Goal: Information Seeking & Learning: Learn about a topic

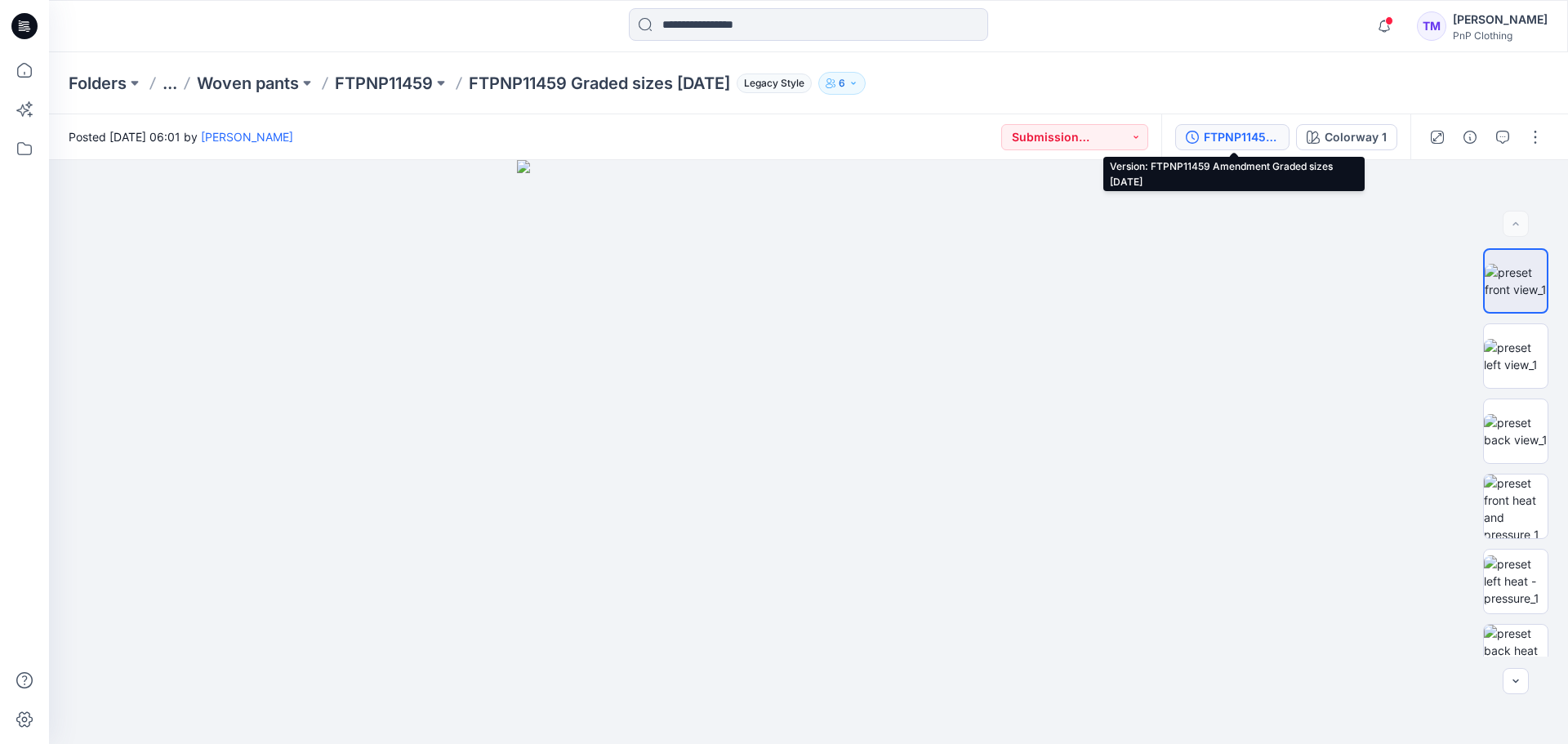
click at [1219, 139] on div "FTPNP11459 Amendment Graded sizes 10.6.25" at bounding box center [1241, 138] width 75 height 18
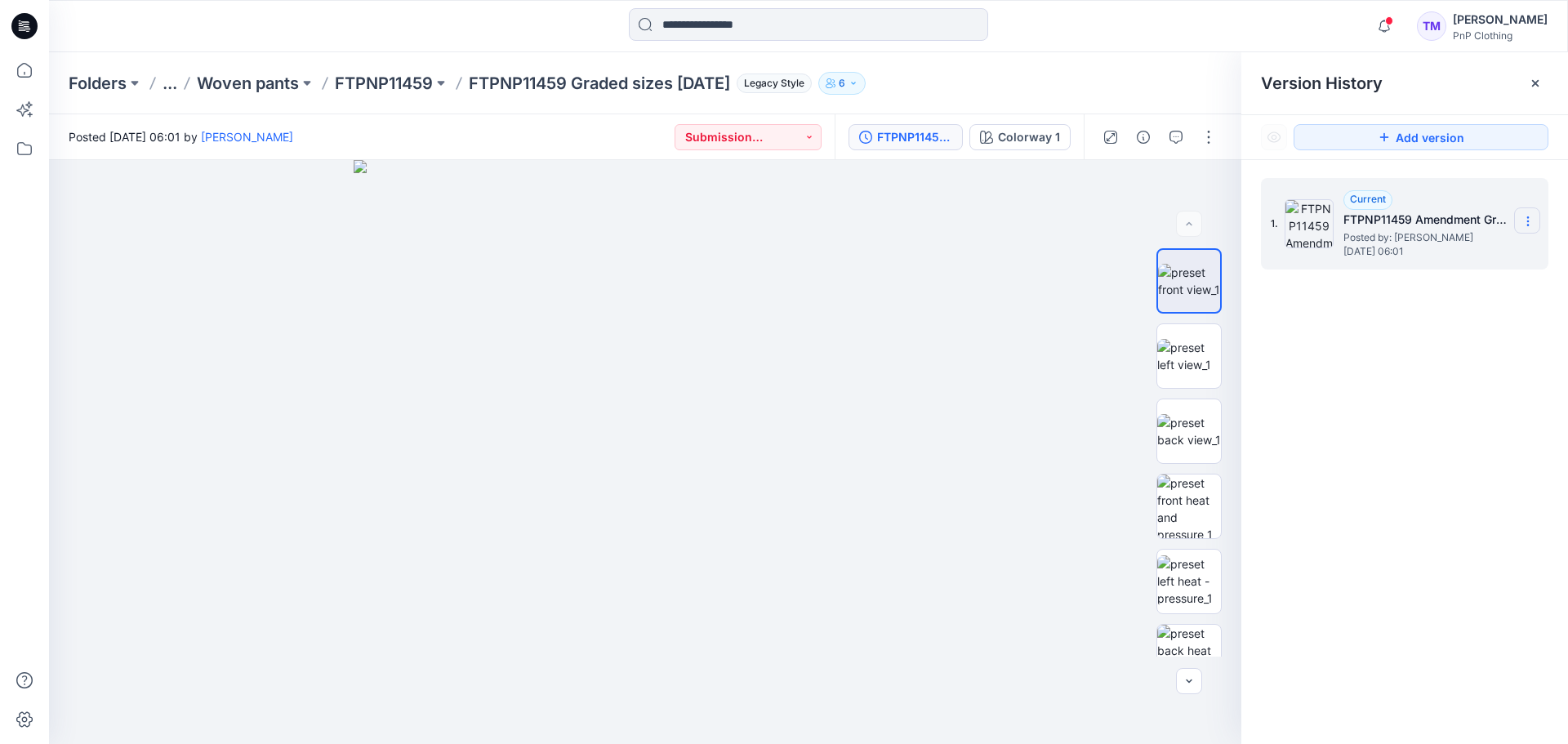
click at [1527, 220] on icon at bounding box center [1528, 221] width 13 height 13
click at [1517, 355] on div "1. Current FTPNP11459 Amendment Graded sizes 10.6.25 Posted by: Tersia Markgraa…" at bounding box center [1405, 463] width 327 height 607
click at [388, 78] on p "FTPNP11459" at bounding box center [384, 84] width 98 height 23
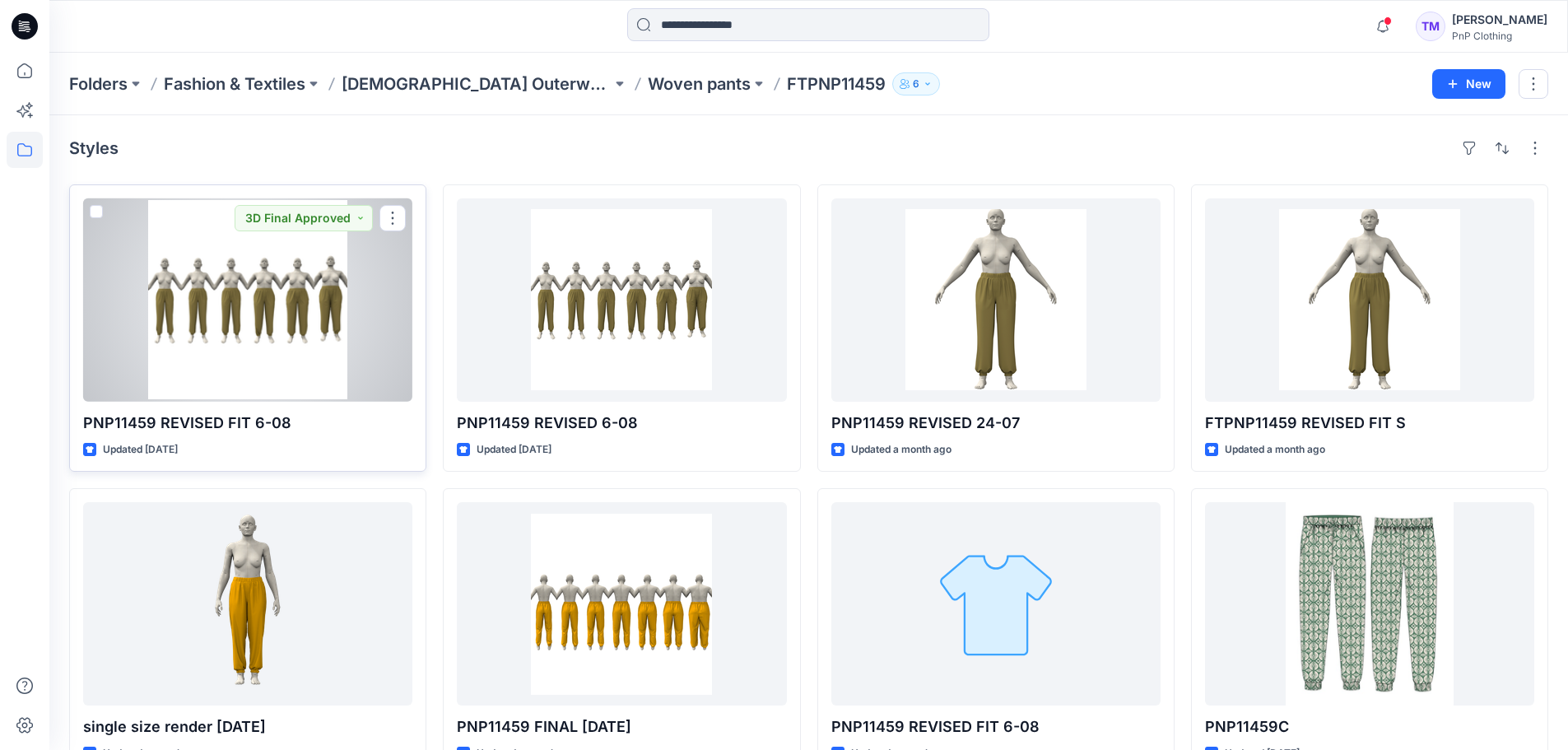
click at [258, 300] on div at bounding box center [248, 299] width 329 height 203
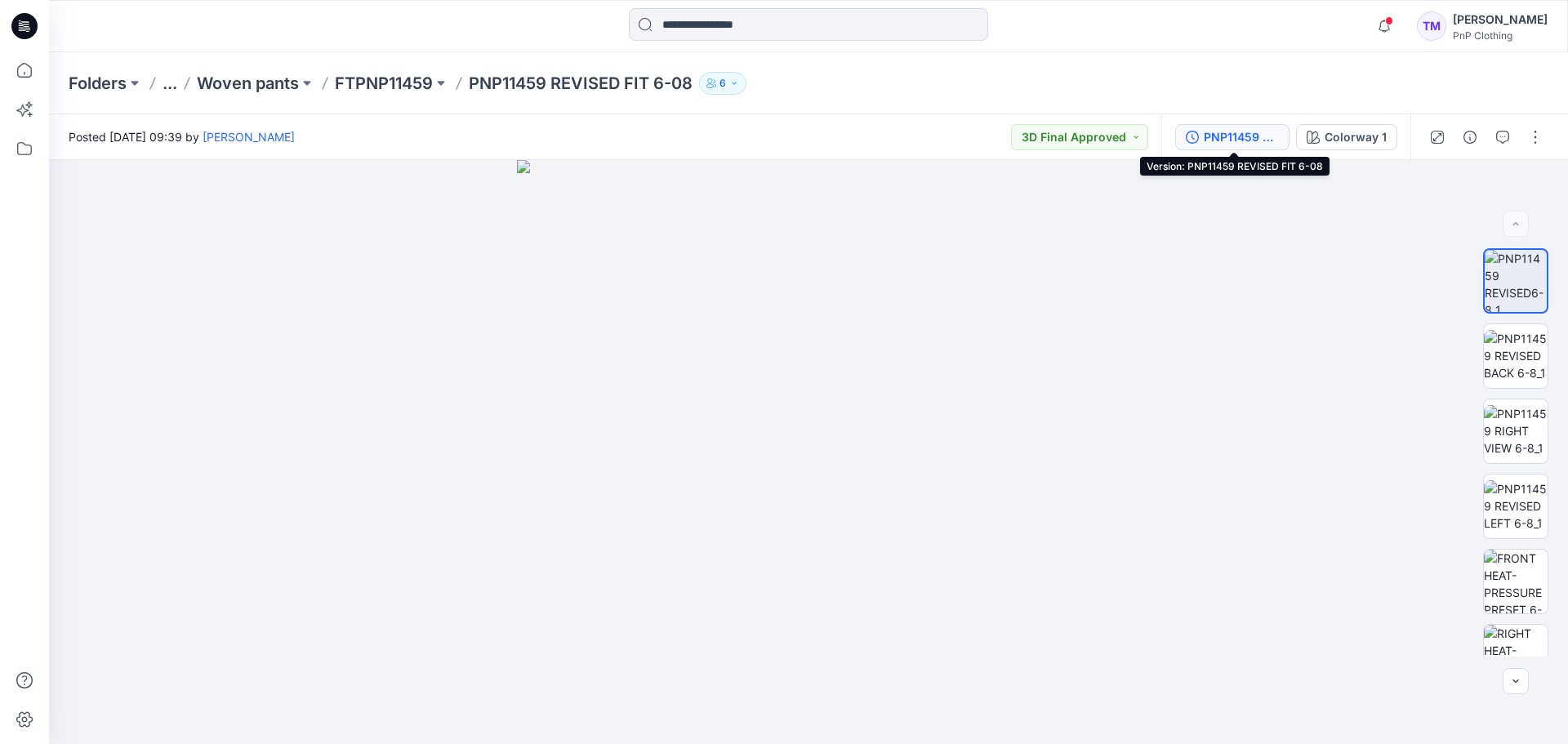
click at [1215, 138] on div "PNP11459 REVISED FIT 6-08" at bounding box center [1241, 138] width 75 height 18
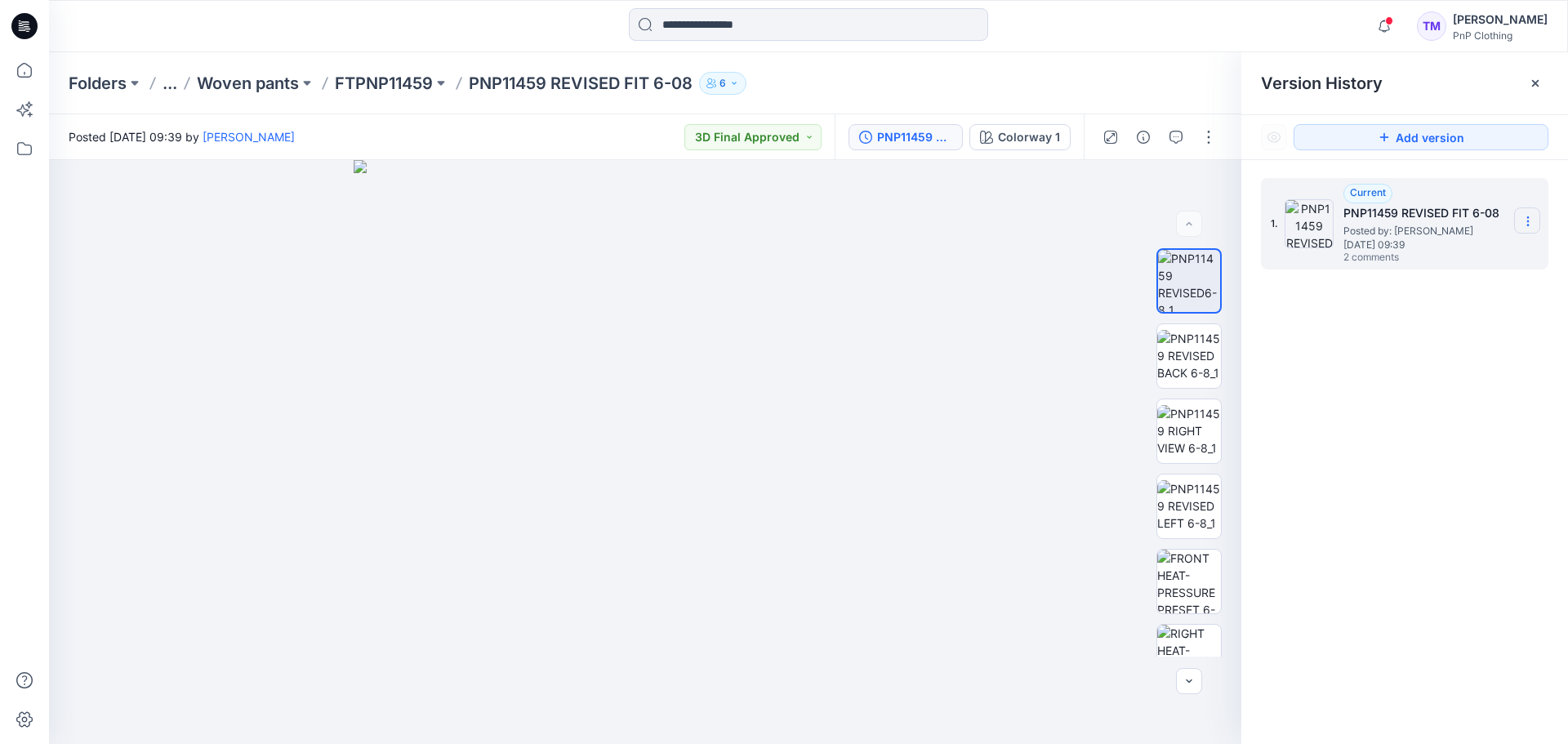
click at [1527, 217] on icon at bounding box center [1528, 221] width 13 height 13
click at [1487, 349] on div "1. Current PNP11459 REVISED FIT 6-08 Posted by: Nazeera Mustapha Wednesday, Aug…" at bounding box center [1405, 463] width 327 height 607
click at [1533, 224] on icon at bounding box center [1528, 221] width 13 height 13
click at [227, 90] on p "Woven pants" at bounding box center [247, 84] width 102 height 23
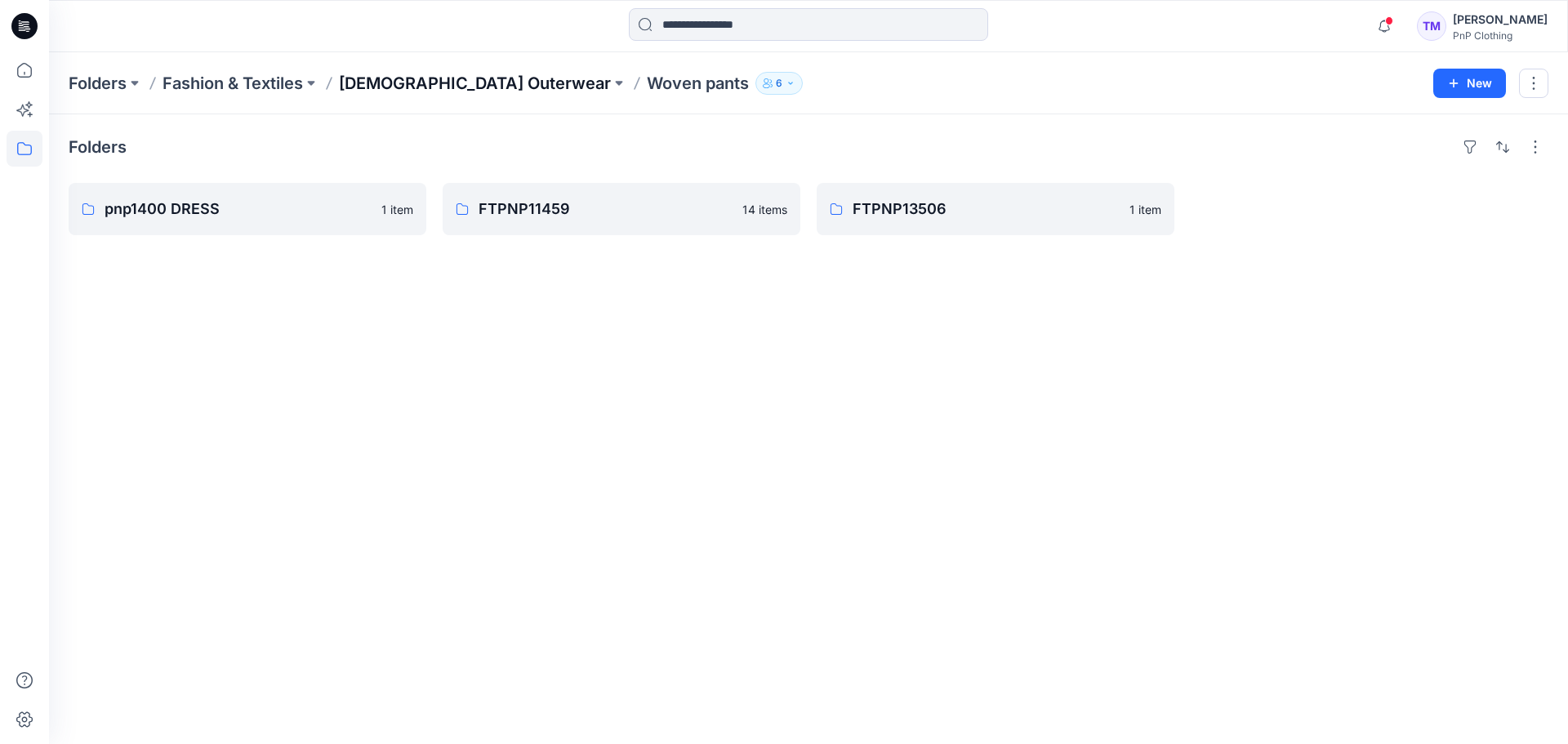
click at [387, 86] on p "Ladies Outerwear" at bounding box center [475, 84] width 272 height 23
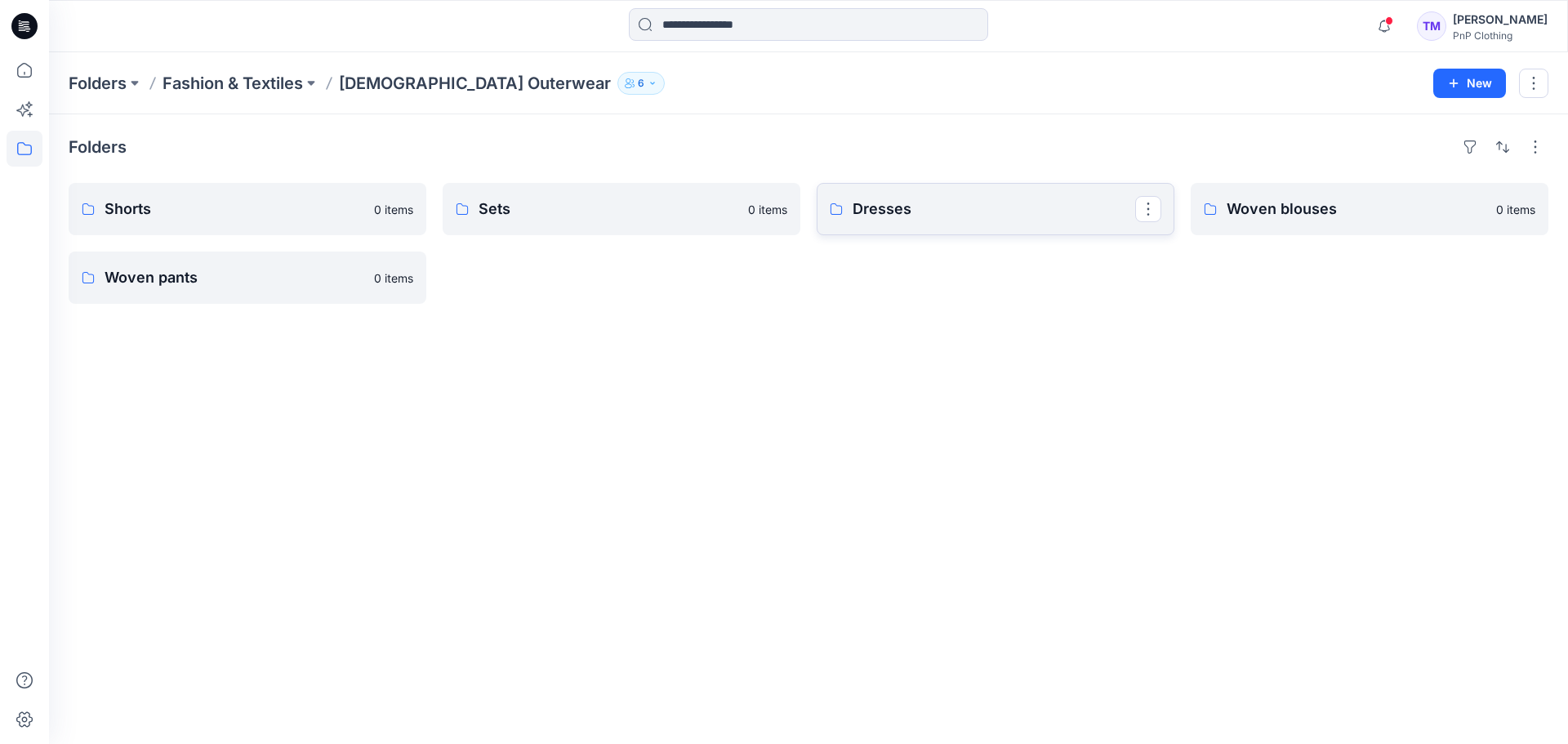
click at [898, 211] on p "Dresses" at bounding box center [994, 209] width 283 height 23
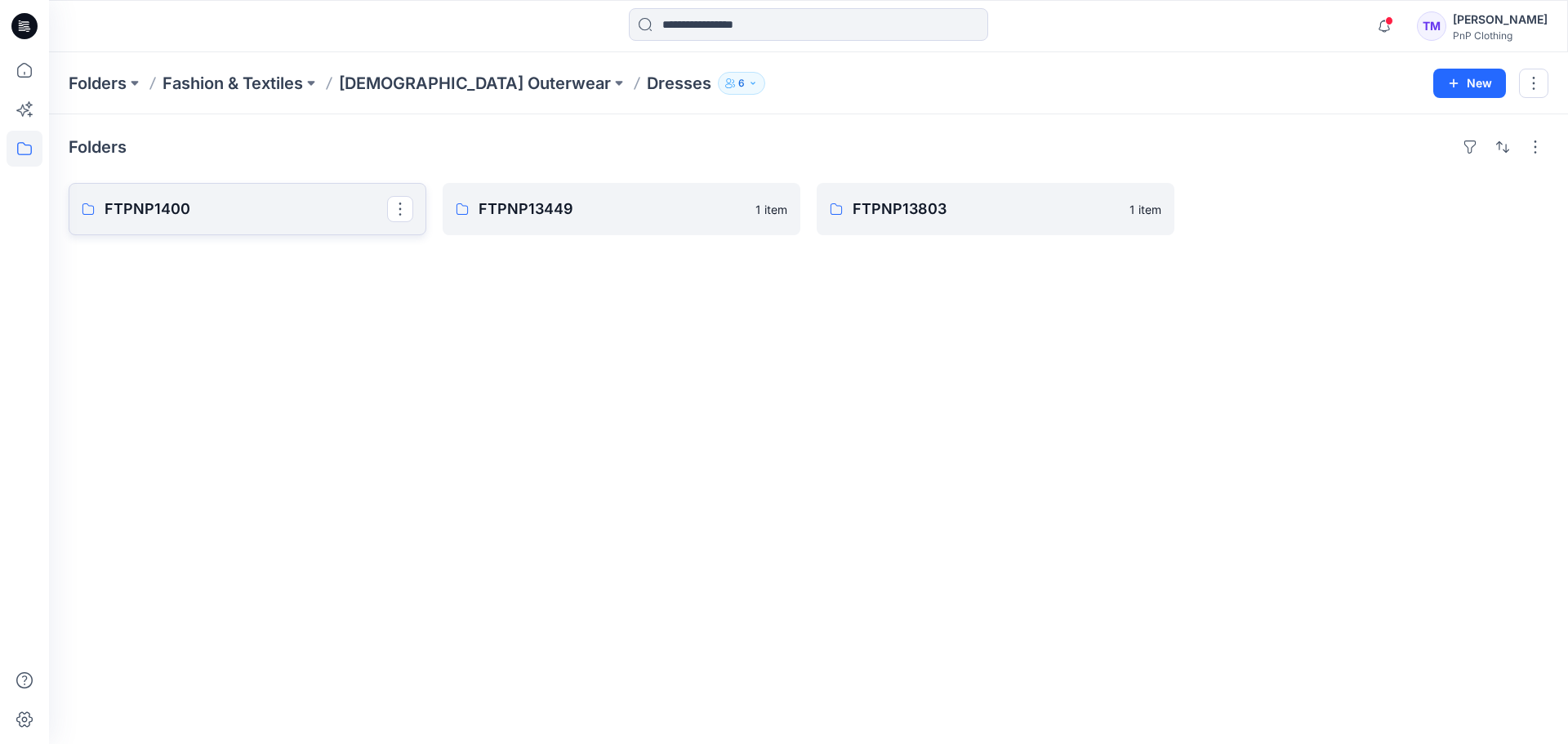
click at [244, 222] on link "FTPNP1400" at bounding box center [248, 209] width 358 height 52
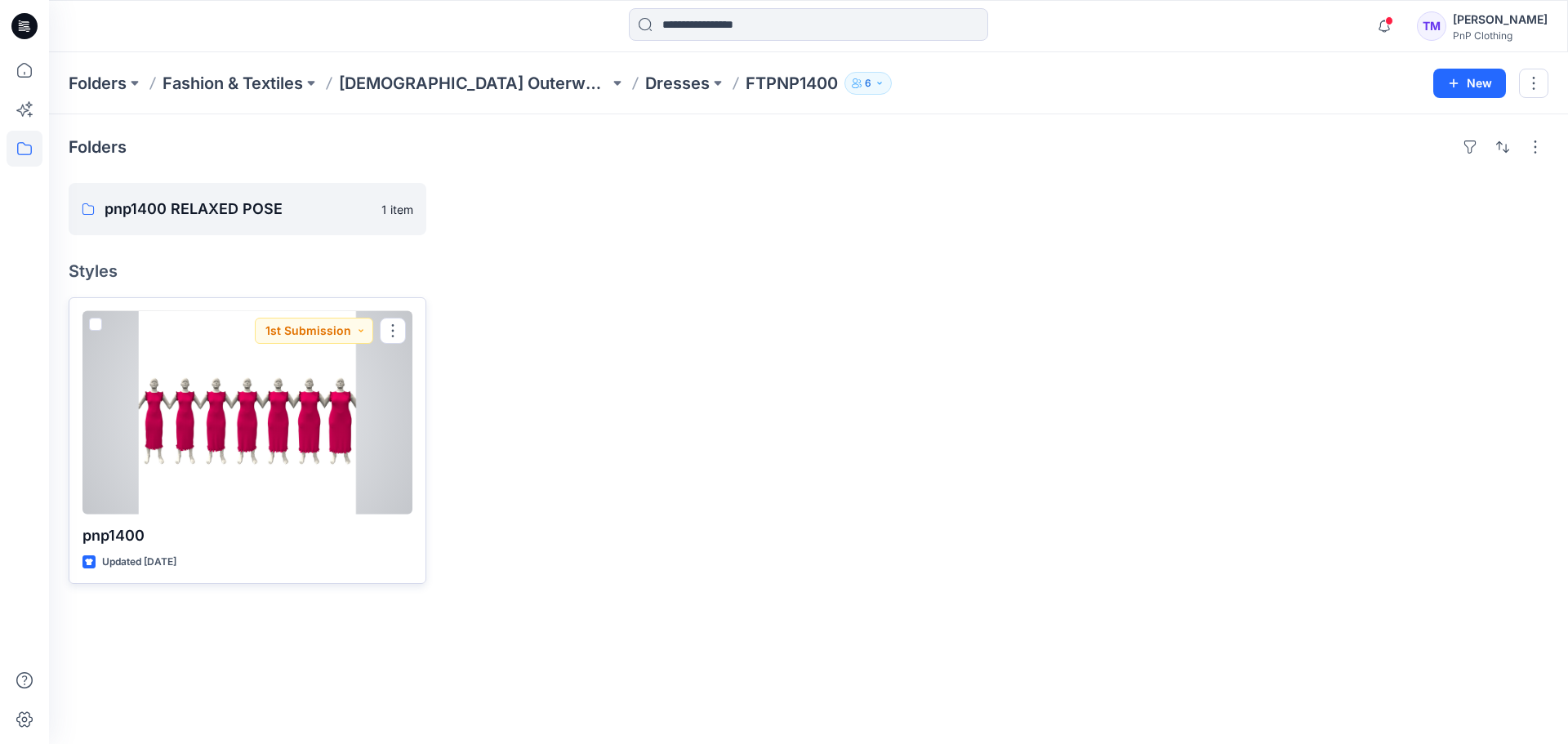
click at [206, 415] on div at bounding box center [248, 412] width 330 height 203
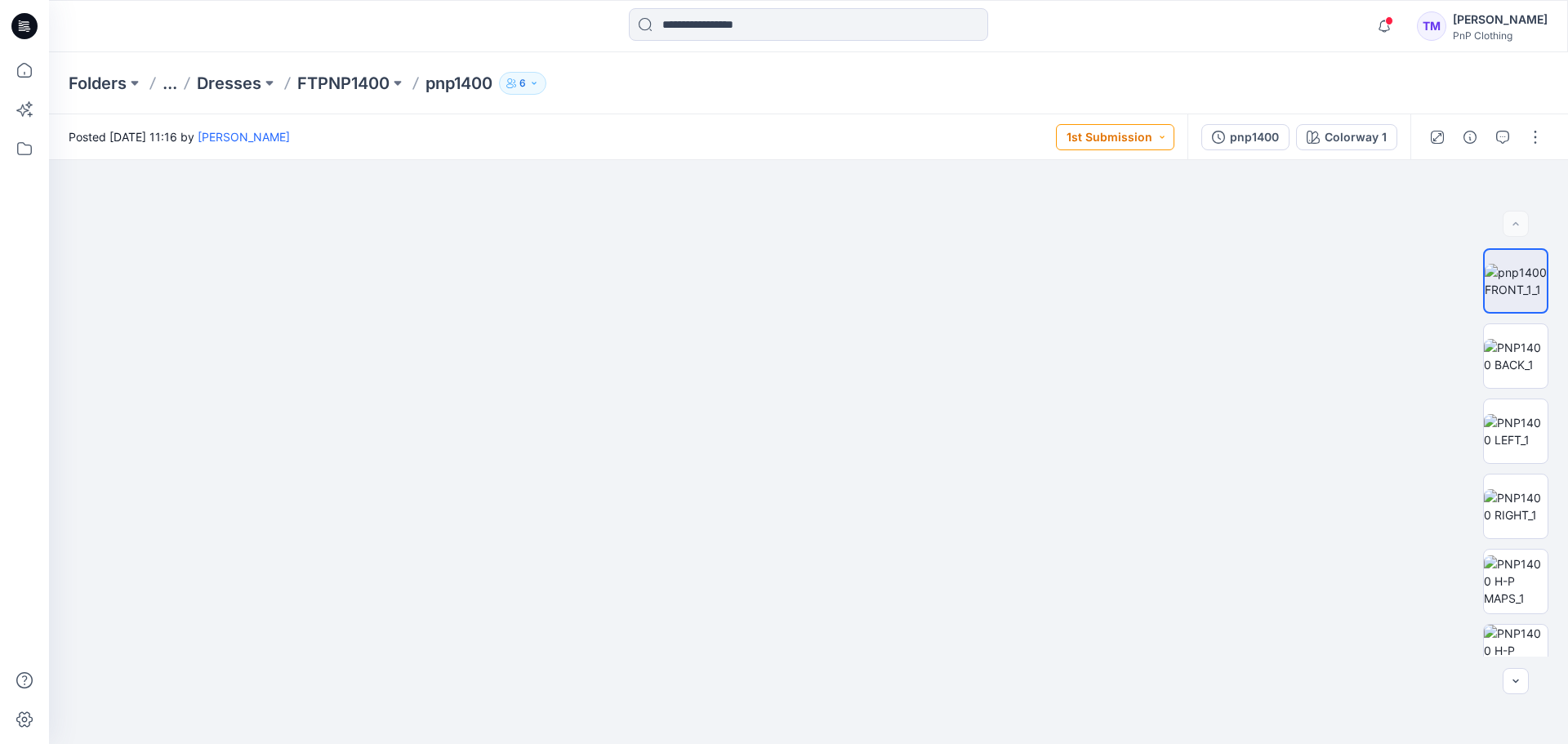
click at [1166, 129] on button "1st Submission" at bounding box center [1115, 138] width 119 height 27
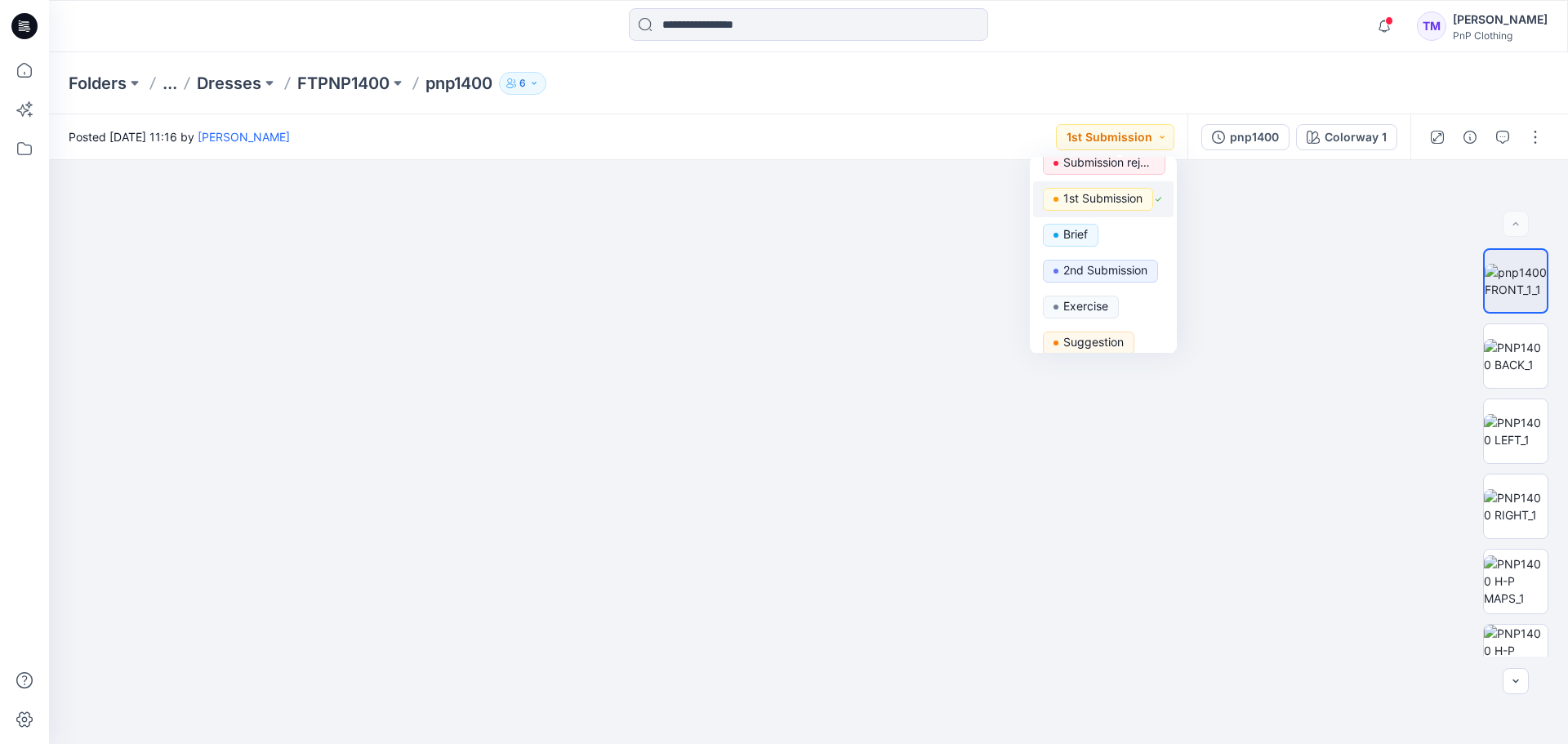
scroll to position [98, 0]
click at [1155, 85] on div "Folders ... Dresses FTPNP1400 pnp1400 6" at bounding box center [745, 84] width 1353 height 23
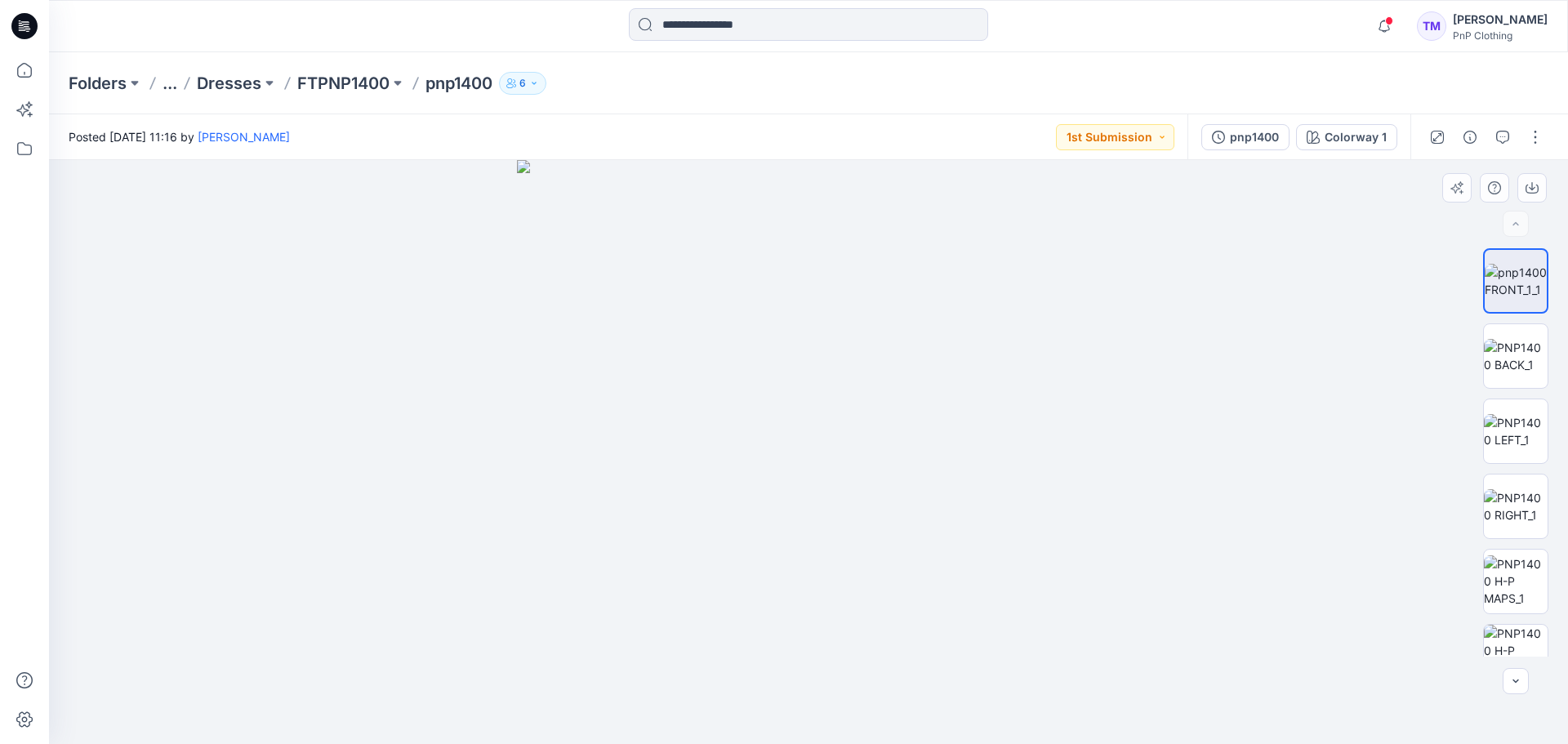
click at [990, 233] on img at bounding box center [809, 452] width 583 height 583
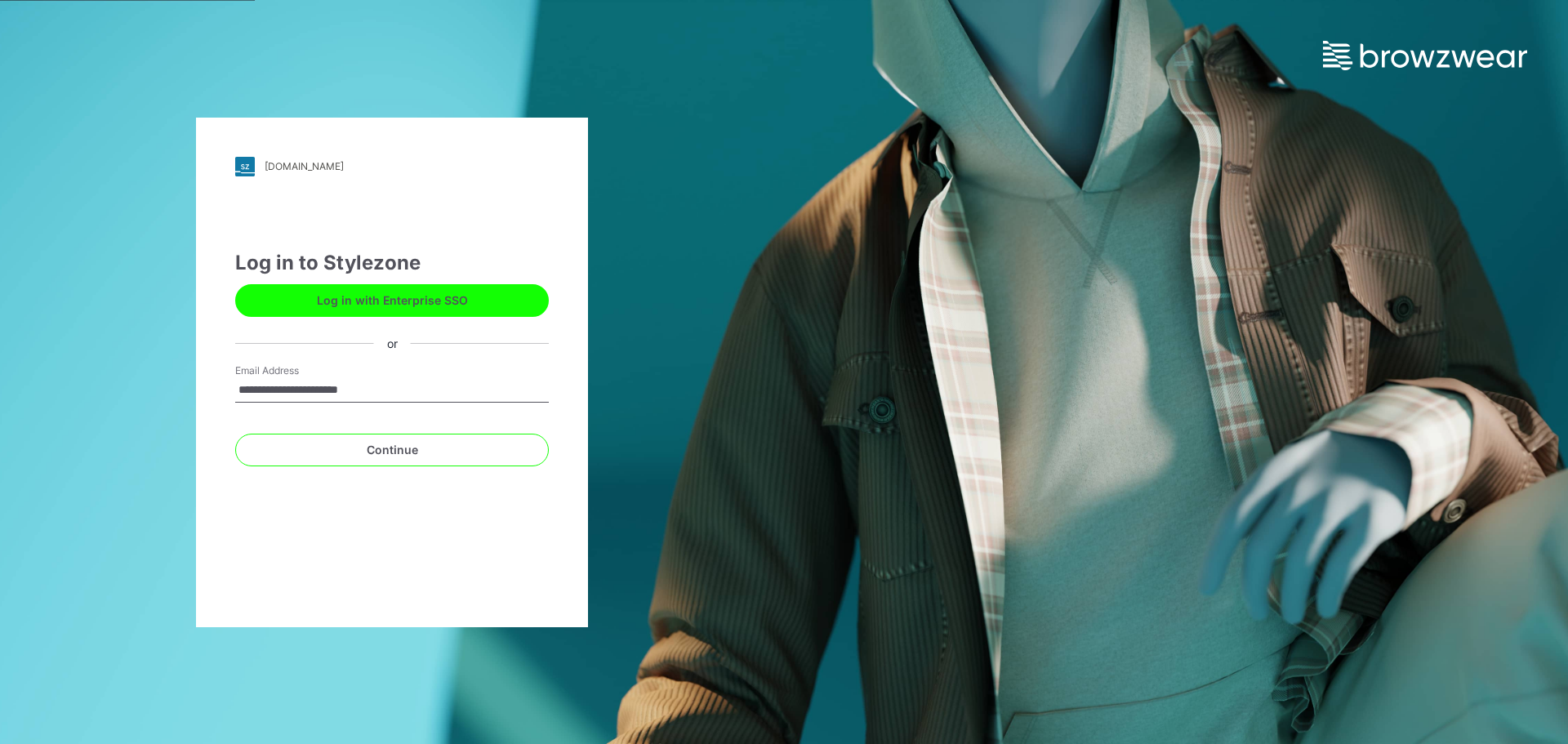
click at [556, 84] on div "**********" at bounding box center [392, 372] width 784 height 744
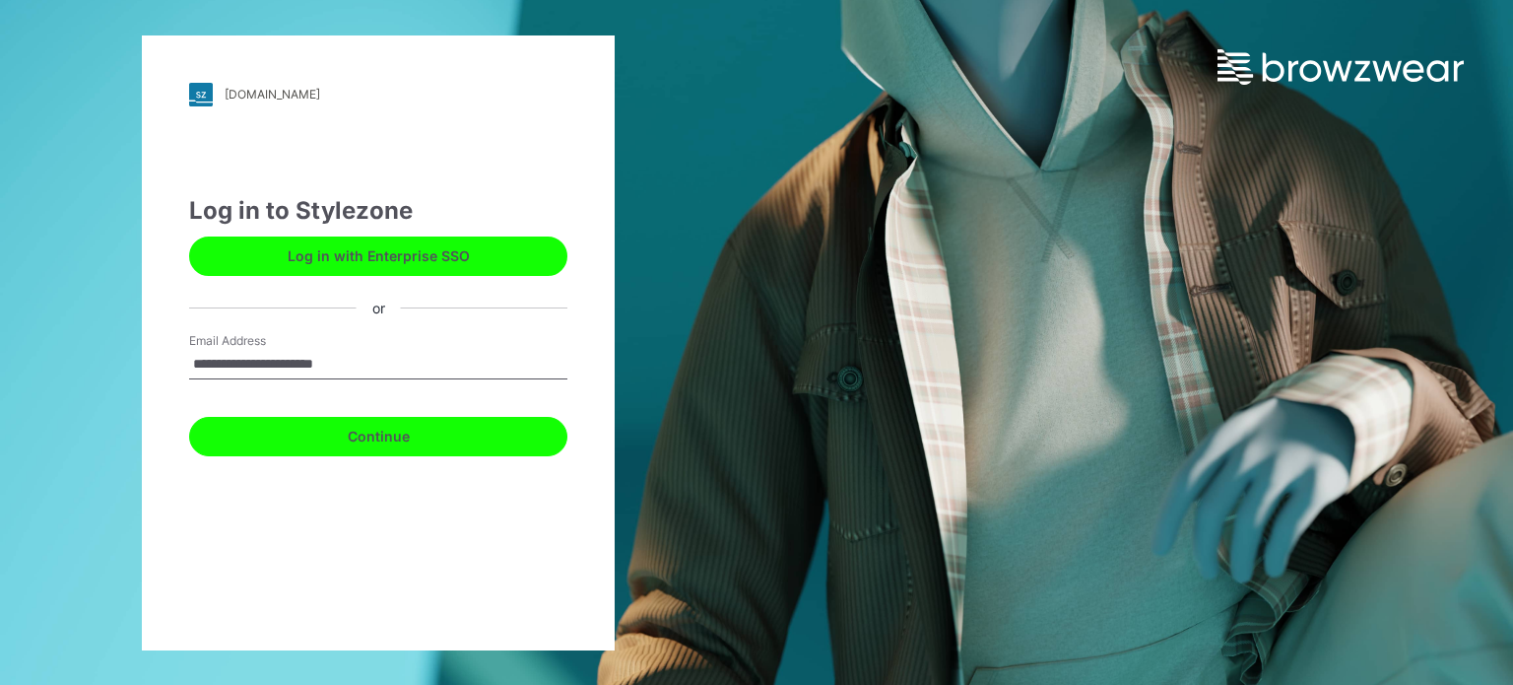
click at [390, 427] on button "Continue" at bounding box center [378, 436] width 378 height 39
